Goal: Task Accomplishment & Management: Manage account settings

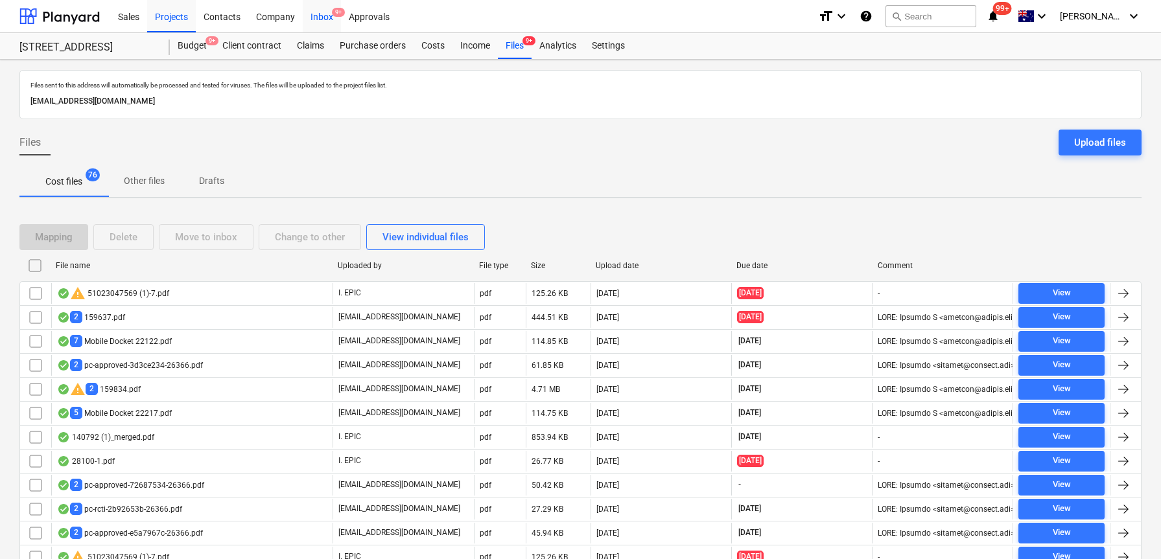
click at [312, 14] on div "Inbox 9+" at bounding box center [322, 15] width 38 height 33
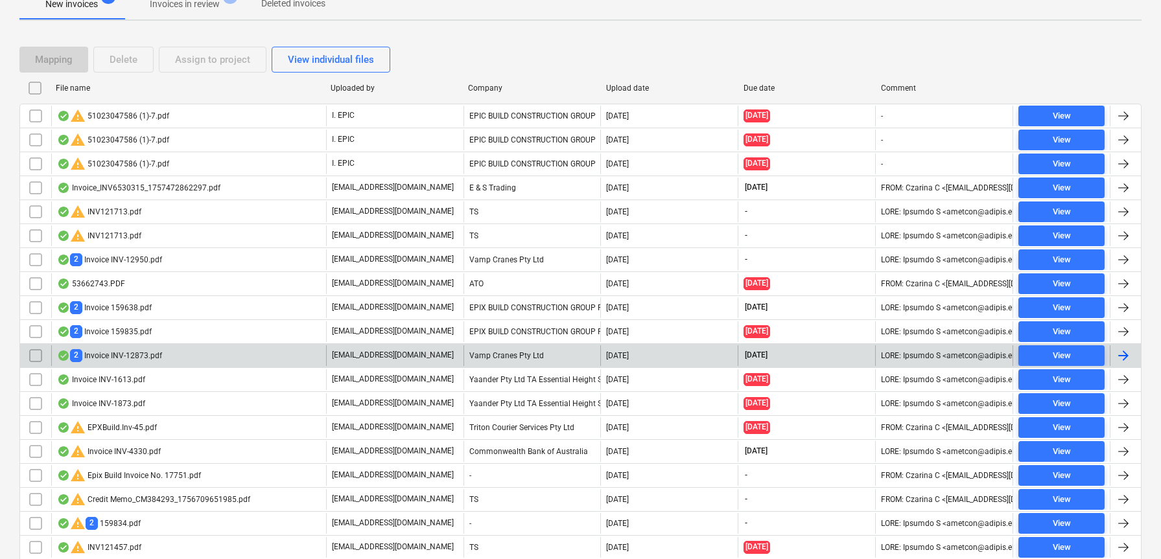
scroll to position [248, 0]
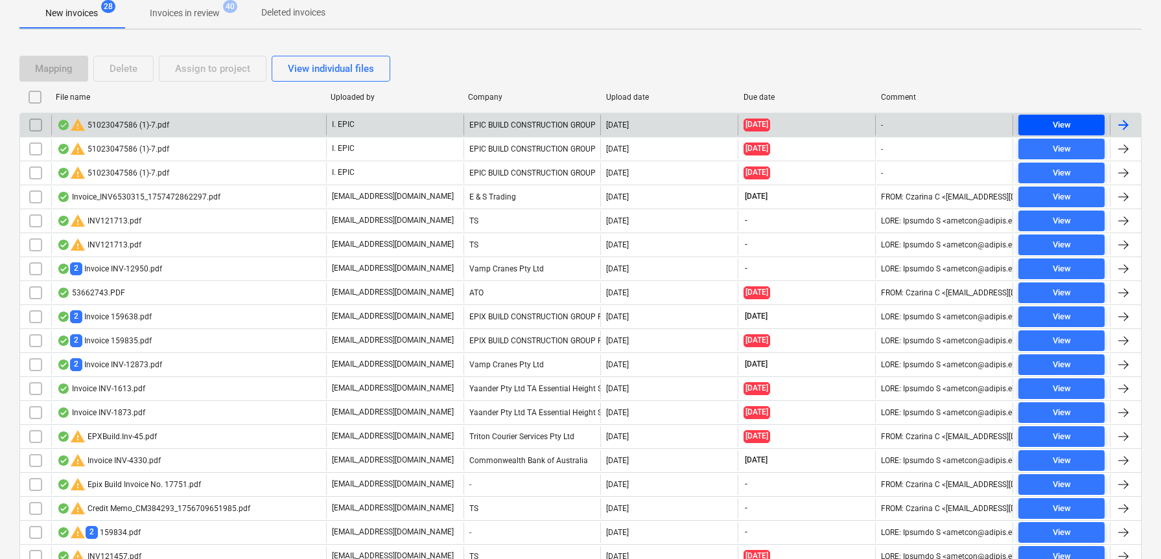
click at [1080, 126] on span "View" at bounding box center [1061, 125] width 76 height 15
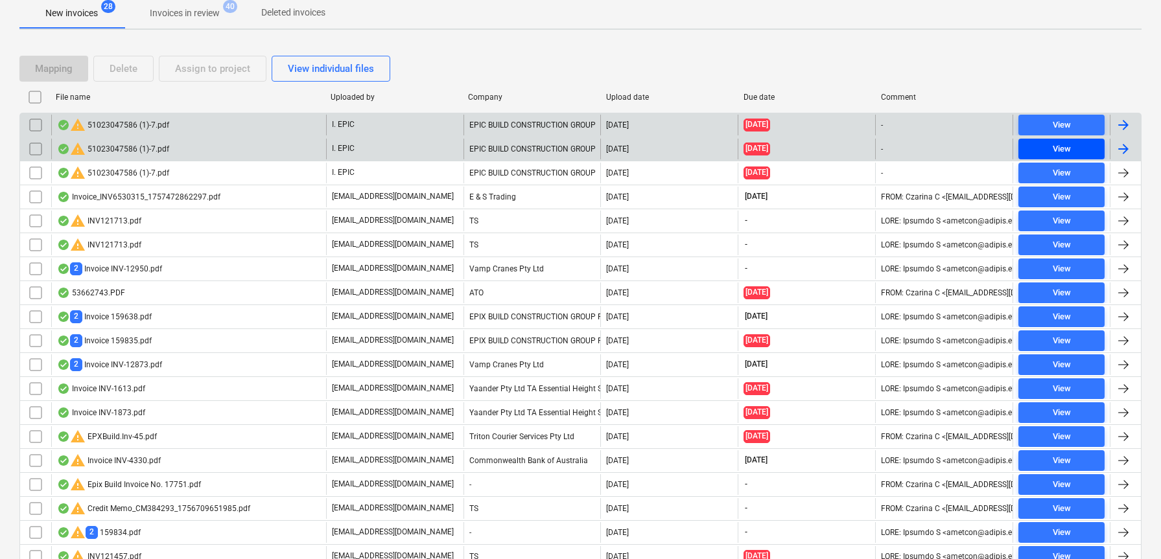
click at [1045, 150] on span "View" at bounding box center [1061, 149] width 76 height 15
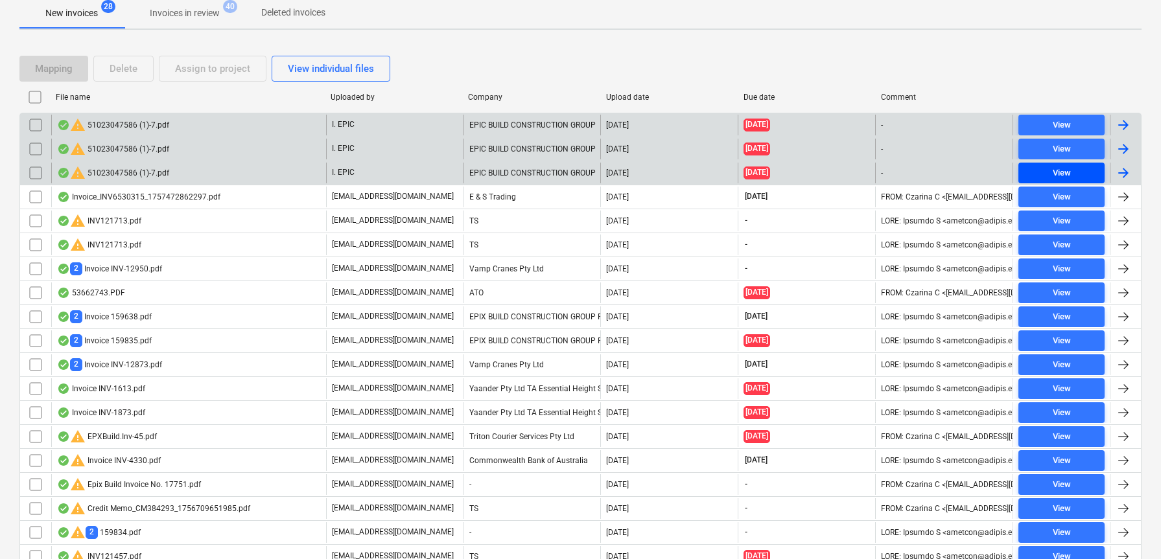
click at [1054, 167] on div "View" at bounding box center [1061, 173] width 18 height 15
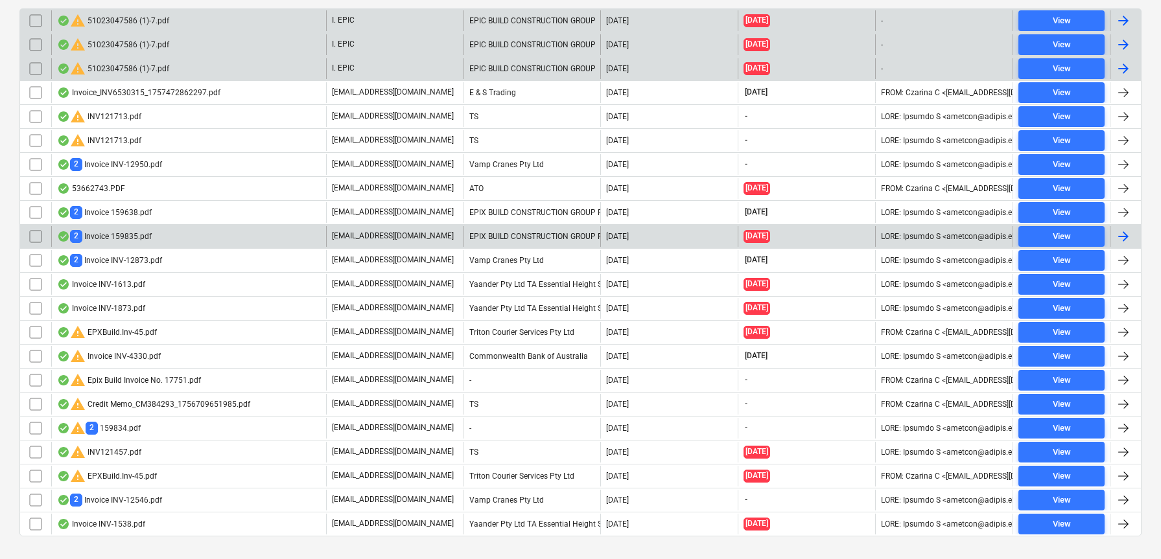
scroll to position [376, 0]
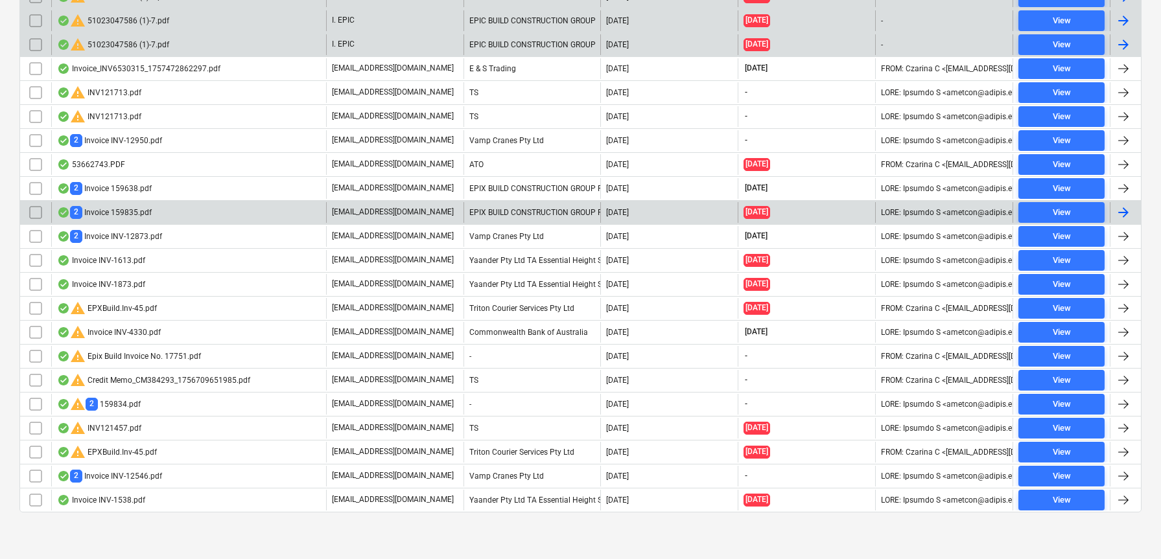
click at [137, 213] on div "2 Invoice 159835.pdf" at bounding box center [104, 212] width 95 height 12
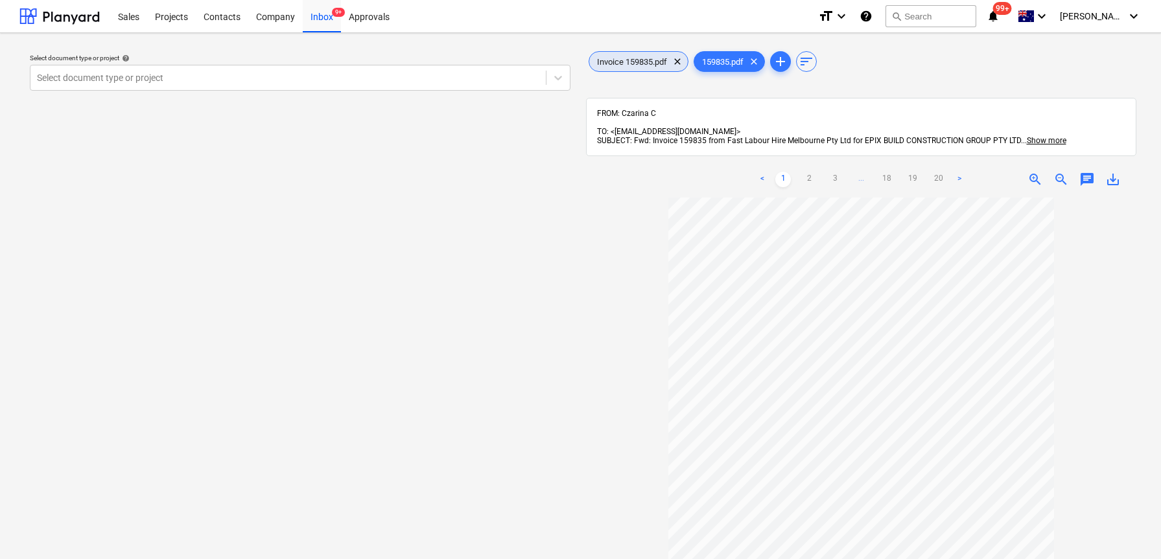
click at [640, 60] on span "Invoice 159835.pdf" at bounding box center [632, 62] width 86 height 10
click at [722, 58] on span "159835.pdf" at bounding box center [722, 62] width 57 height 10
click at [625, 63] on span "Invoice 159835.pdf" at bounding box center [632, 62] width 86 height 10
click at [728, 58] on span "159835.pdf" at bounding box center [722, 62] width 57 height 10
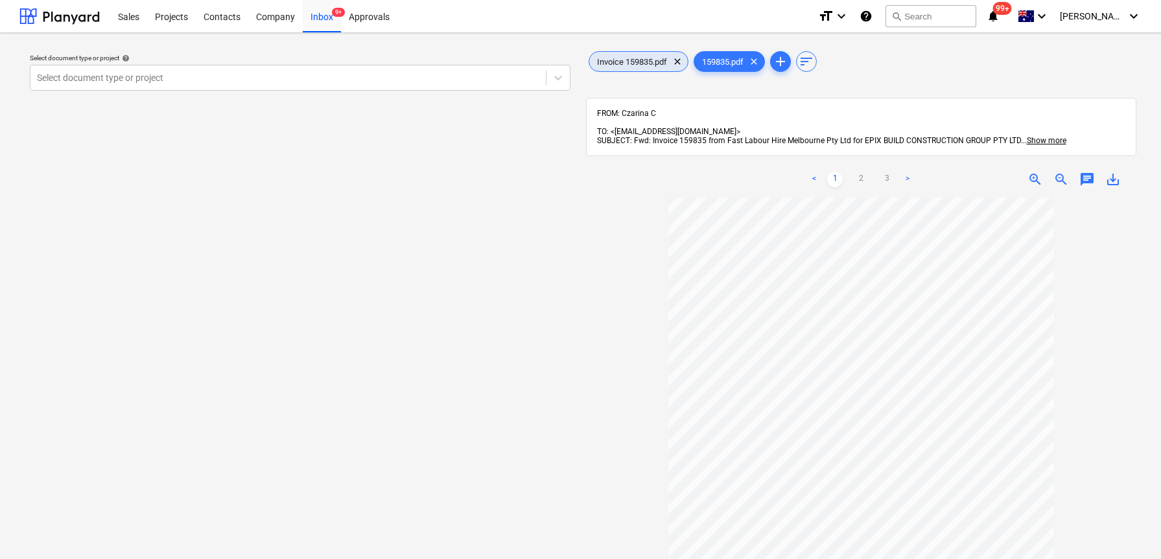
click at [645, 62] on span "Invoice 159835.pdf" at bounding box center [632, 62] width 86 height 10
click at [725, 67] on div "159835.pdf clear" at bounding box center [728, 61] width 71 height 21
click at [625, 55] on div "Invoice 159835.pdf clear" at bounding box center [638, 61] width 100 height 21
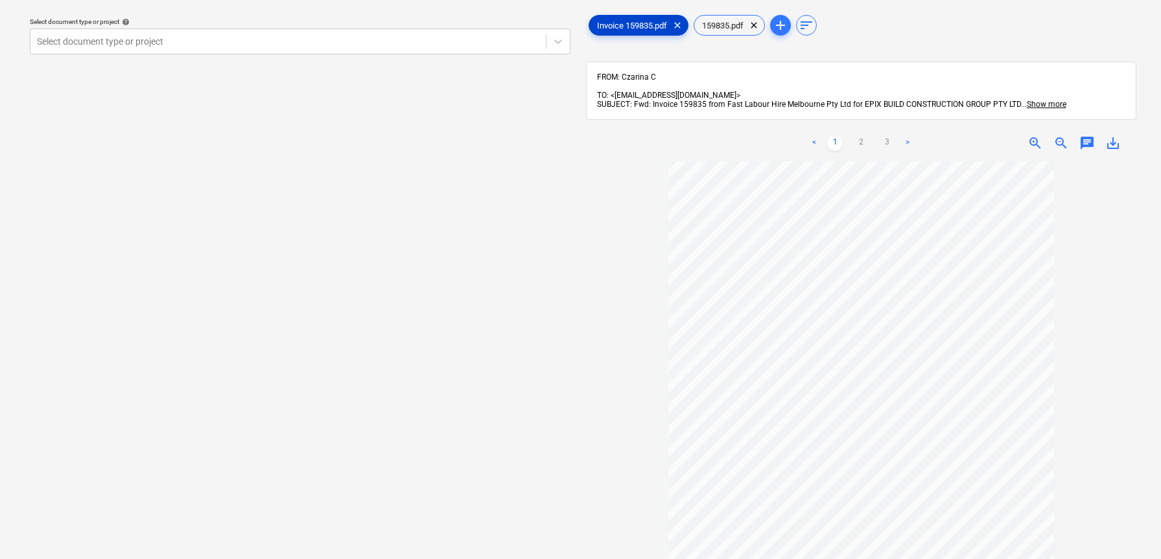
scroll to position [38, 0]
click at [719, 25] on span "159835.pdf" at bounding box center [722, 24] width 57 height 10
click at [636, 23] on span "Invoice 159835.pdf" at bounding box center [632, 24] width 86 height 10
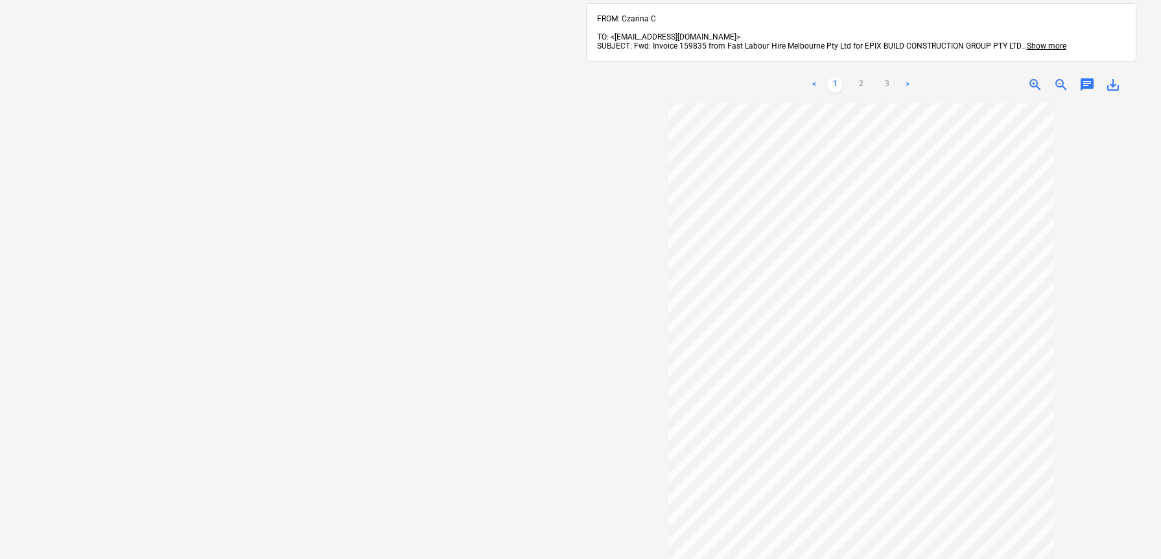
scroll to position [168, 0]
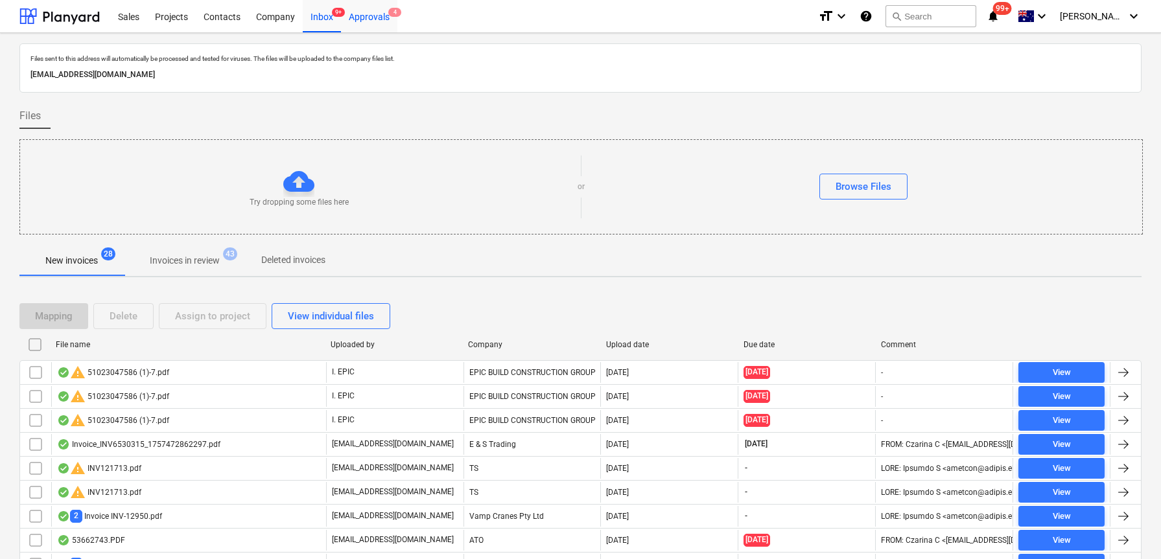
click at [389, 19] on div "Approvals 4" at bounding box center [369, 15] width 56 height 33
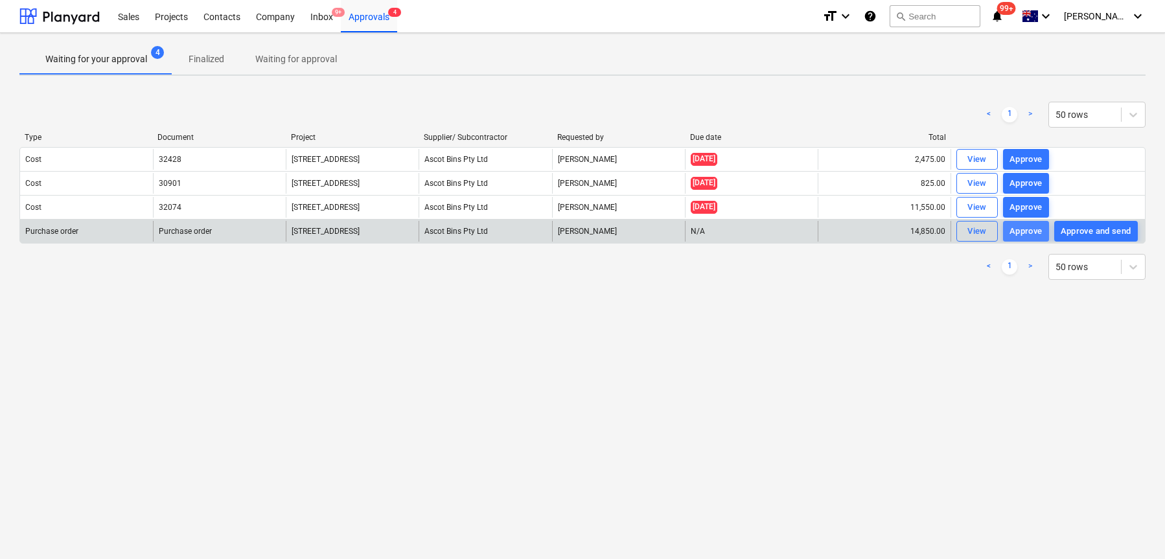
click at [1035, 235] on div "Approve" at bounding box center [1026, 231] width 33 height 15
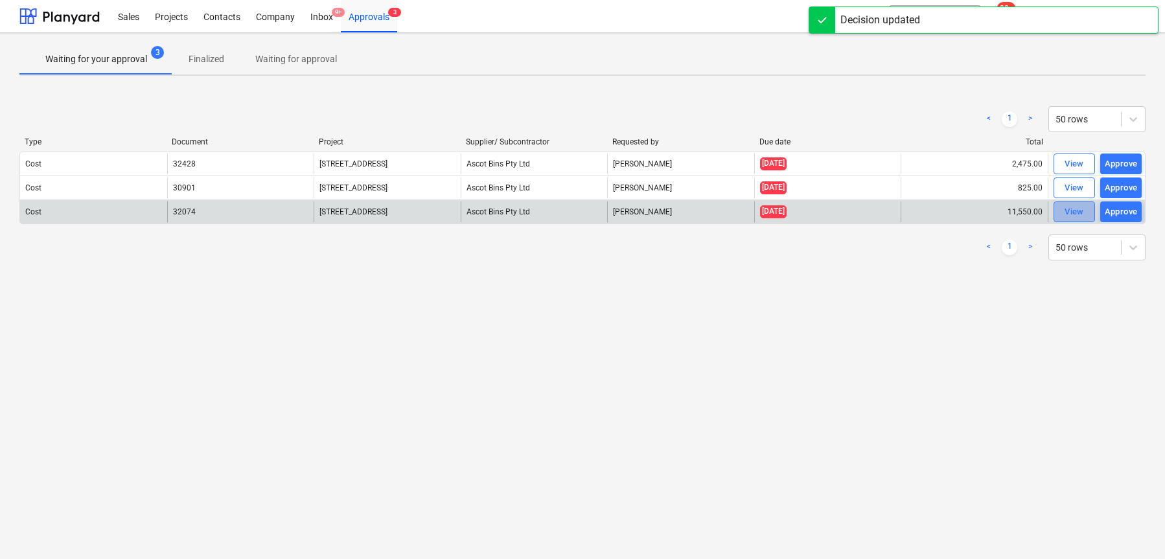
click at [1056, 208] on button "View" at bounding box center [1074, 212] width 41 height 21
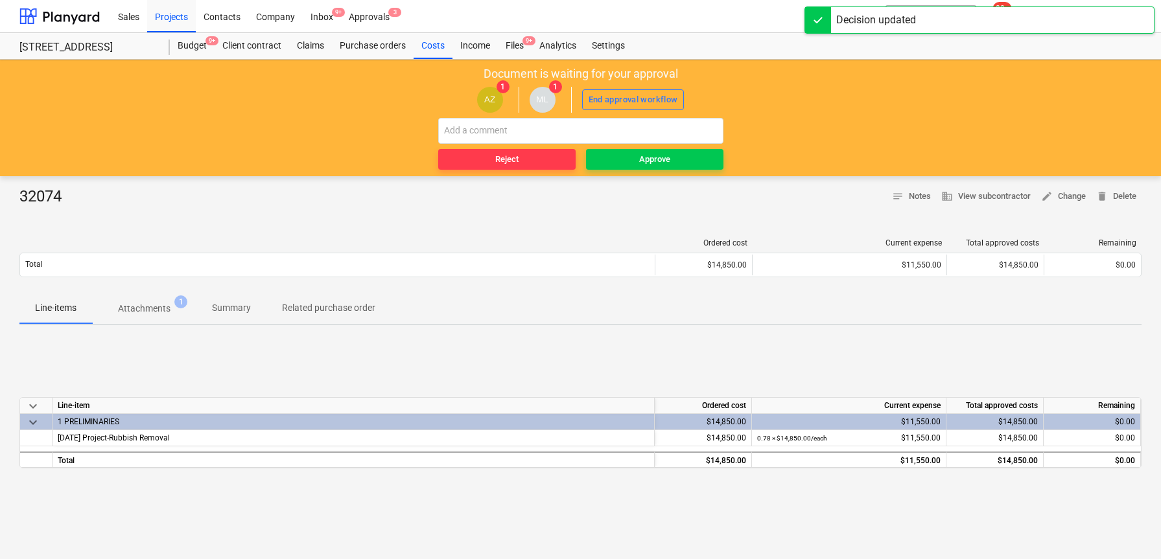
scroll to position [3, 0]
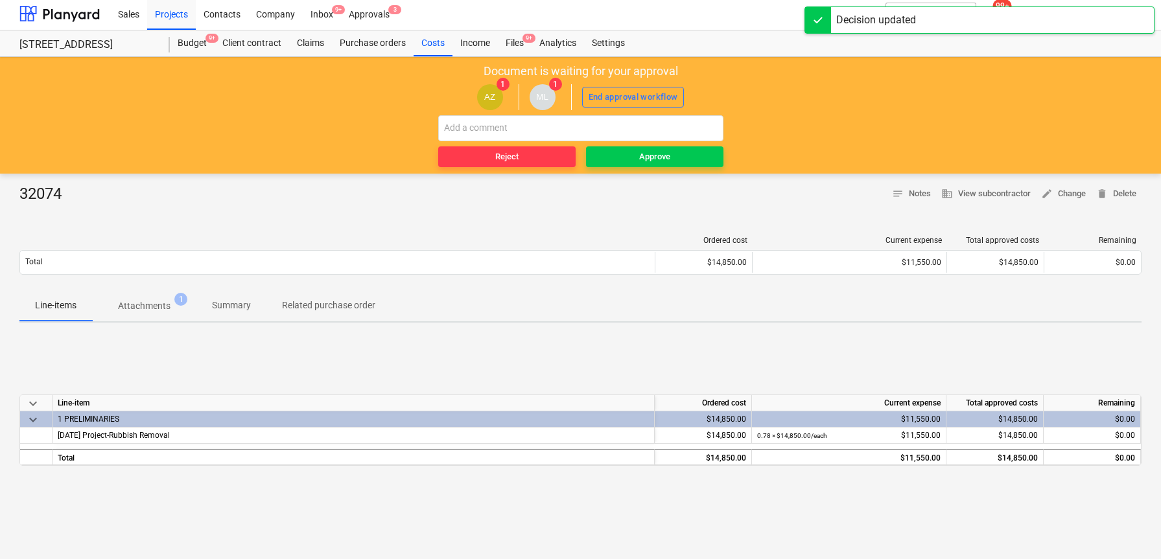
click at [165, 306] on p "Attachments" at bounding box center [144, 306] width 52 height 14
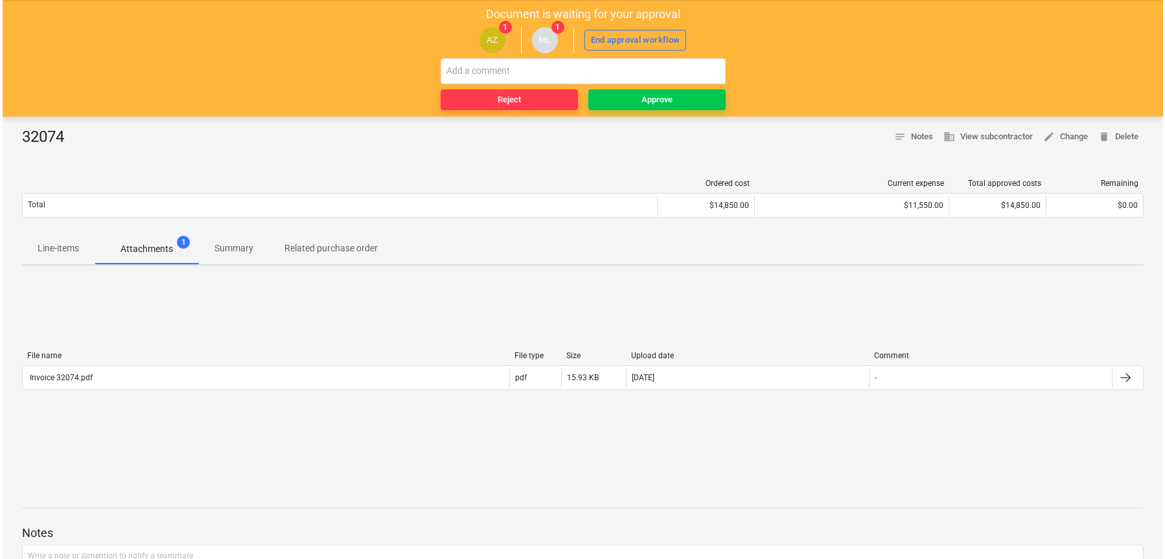
scroll to position [62, 0]
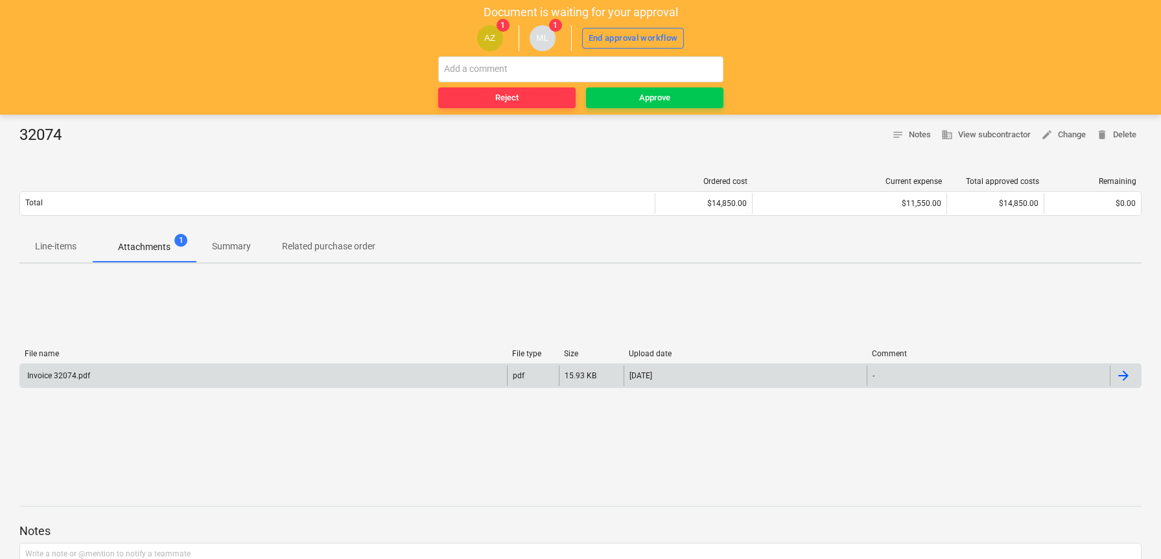
click at [576, 387] on div "Invoice 32074.pdf pdf 15.93 KB [DATE] -" at bounding box center [580, 376] width 1122 height 25
click at [373, 369] on div "Invoice 32074.pdf" at bounding box center [263, 375] width 487 height 21
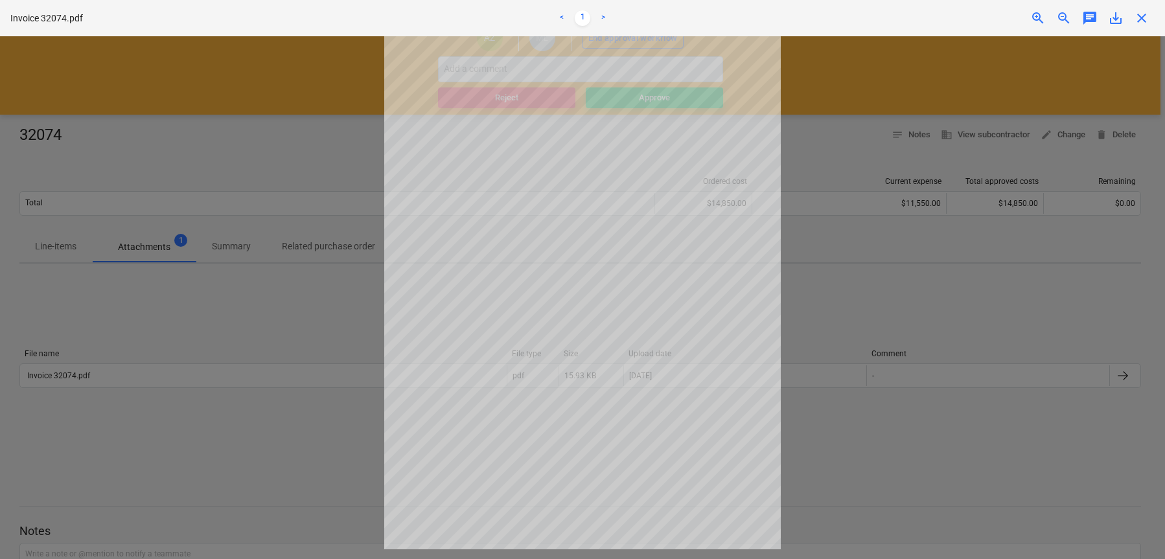
click at [357, 363] on div at bounding box center [582, 297] width 1165 height 523
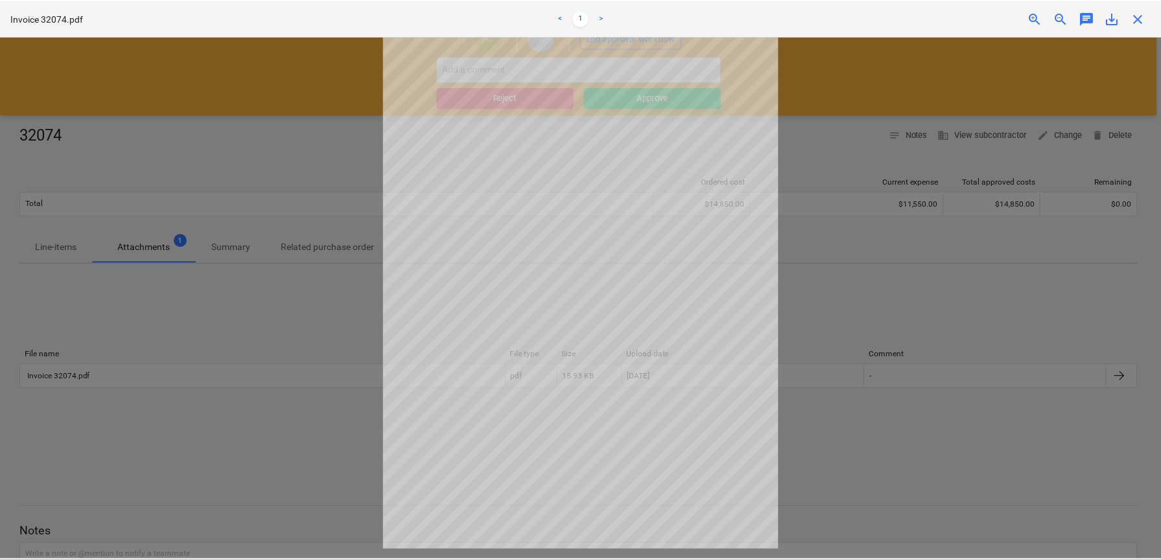
scroll to position [1, 0]
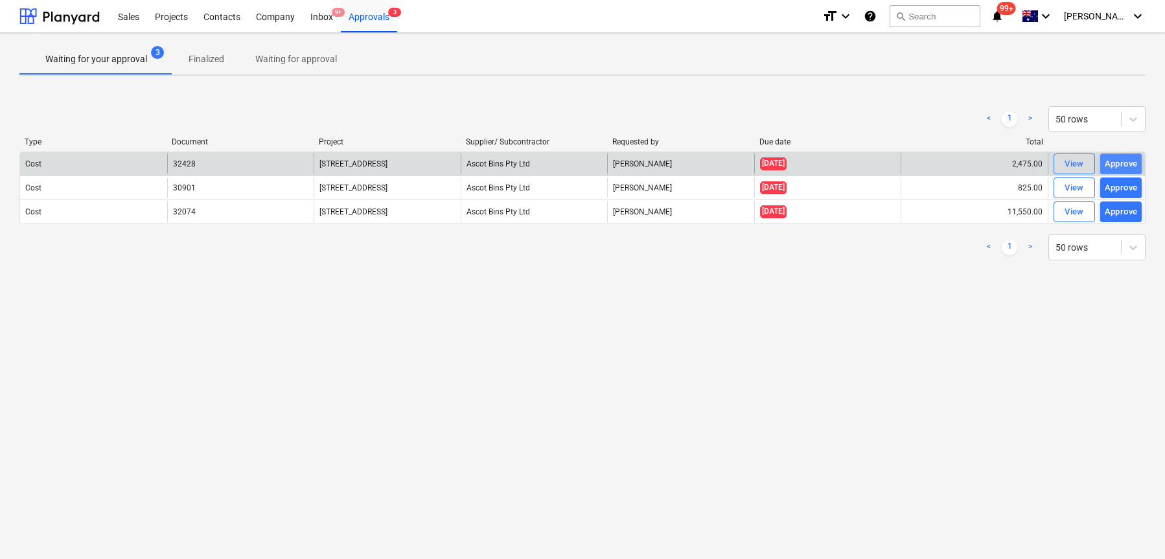
click at [1130, 167] on div "Approve" at bounding box center [1121, 164] width 33 height 15
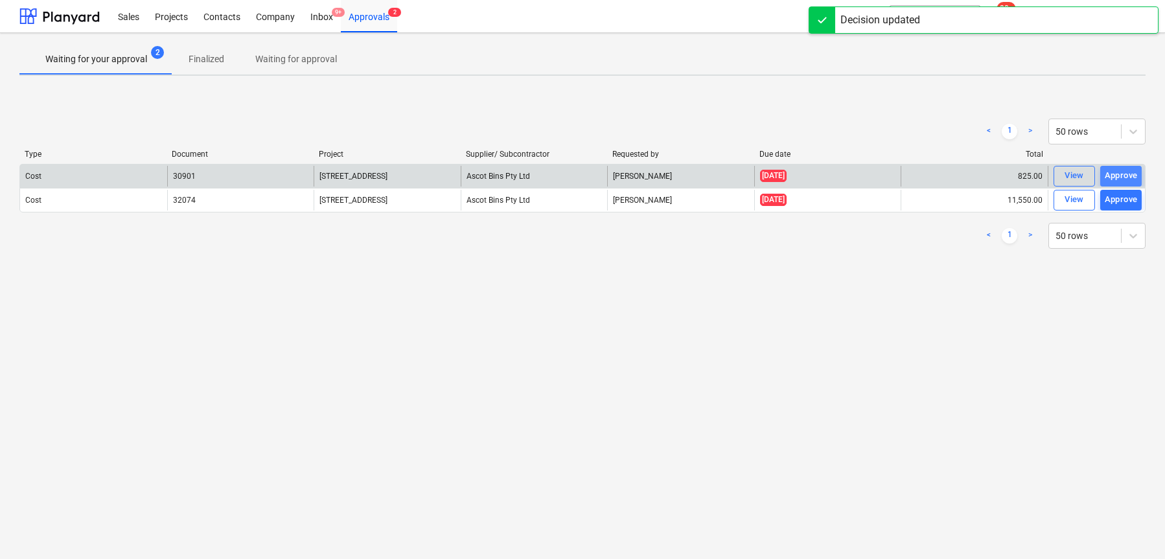
click at [1127, 171] on div "Approve" at bounding box center [1121, 175] width 33 height 15
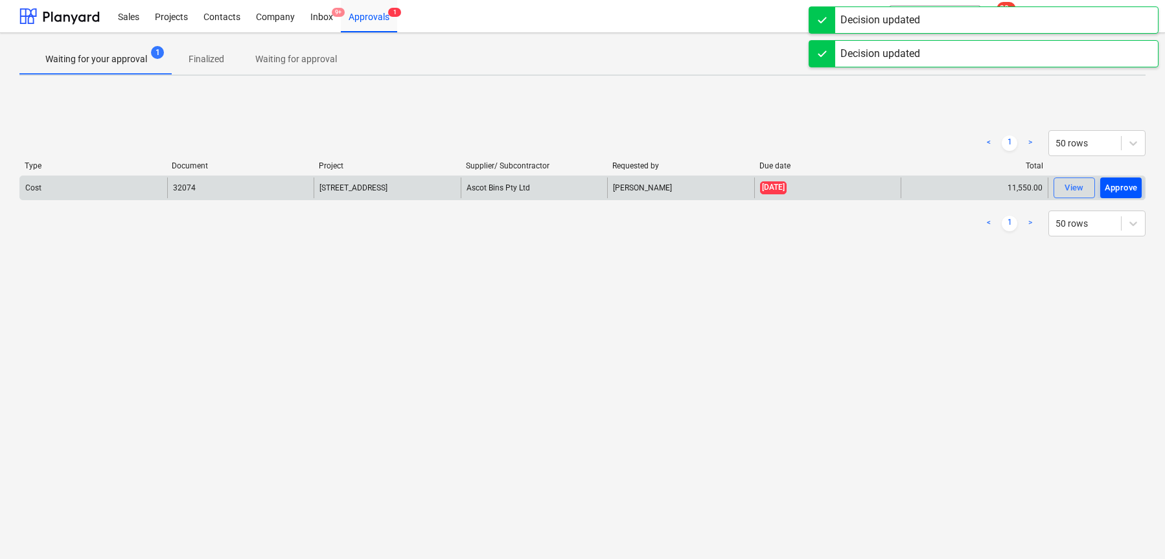
click at [1122, 192] on div "Approve" at bounding box center [1121, 188] width 33 height 15
